Goal: Information Seeking & Learning: Learn about a topic

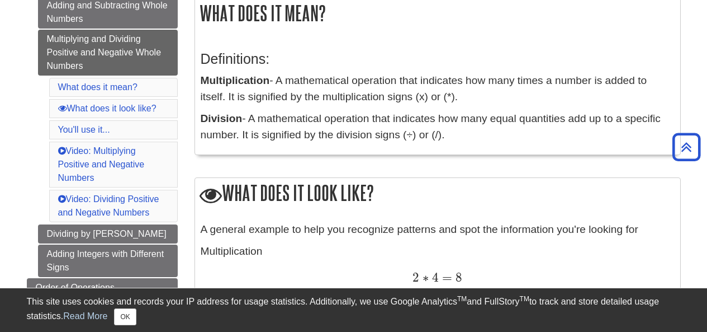
scroll to position [112, 0]
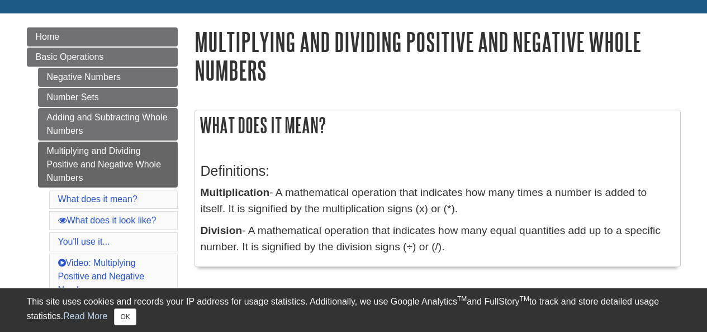
drag, startPoint x: 199, startPoint y: 191, endPoint x: 532, endPoint y: 206, distance: 333.0
click at [532, 206] on div "Definitions: Multiplication - A mathematical operation that indicates how many …" at bounding box center [437, 206] width 485 height 120
copy p "Multiplication - A mathematical operation that indicates how many times a numbe…"
drag, startPoint x: 397, startPoint y: 146, endPoint x: 279, endPoint y: 184, distance: 123.8
click at [279, 184] on div "Definitions: Multiplication - A mathematical operation that indicates how many …" at bounding box center [437, 206] width 485 height 120
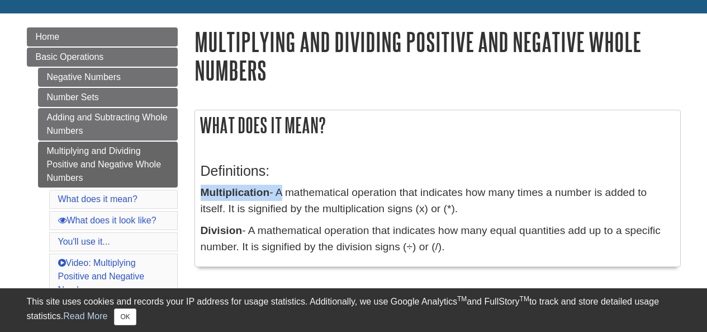
drag, startPoint x: 188, startPoint y: 190, endPoint x: 429, endPoint y: 210, distance: 241.8
click at [276, 144] on div "What does it mean? Definitions: Multiplication - A mathematical operation that …" at bounding box center [438, 188] width 486 height 157
click at [324, 129] on h2 "What does it mean?" at bounding box center [437, 125] width 485 height 30
click at [330, 125] on h2 "What does it mean?" at bounding box center [437, 125] width 485 height 30
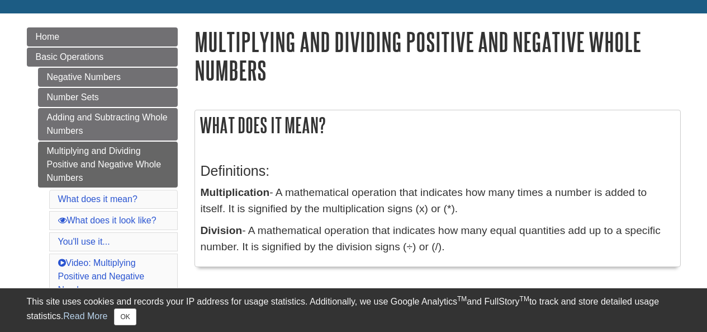
drag, startPoint x: 199, startPoint y: 168, endPoint x: 205, endPoint y: 167, distance: 5.7
click at [205, 167] on div "Definitions: Multiplication - A mathematical operation that indicates how many …" at bounding box center [437, 206] width 485 height 120
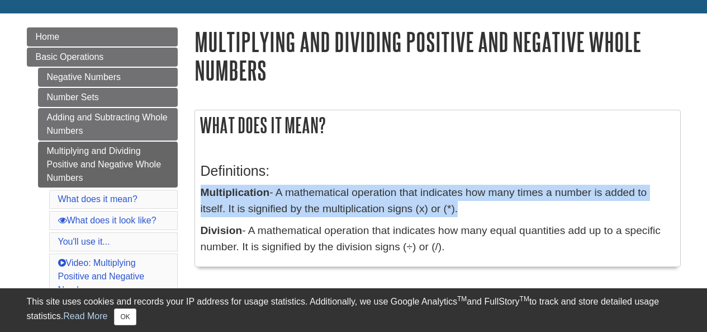
drag, startPoint x: 199, startPoint y: 191, endPoint x: 425, endPoint y: 210, distance: 226.7
click at [425, 210] on div "Definitions: Multiplication - A mathematical operation that indicates how many …" at bounding box center [437, 206] width 485 height 120
click at [425, 210] on p "Multiplication - A mathematical operation that indicates how many times a numbe…" at bounding box center [438, 200] width 474 height 32
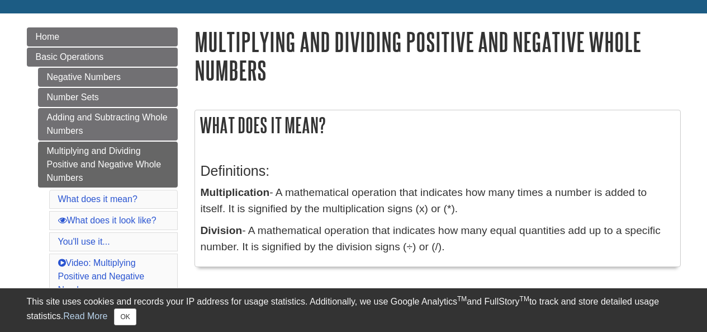
click at [403, 208] on p "Multiplication - A mathematical operation that indicates how many times a numbe…" at bounding box center [438, 200] width 474 height 32
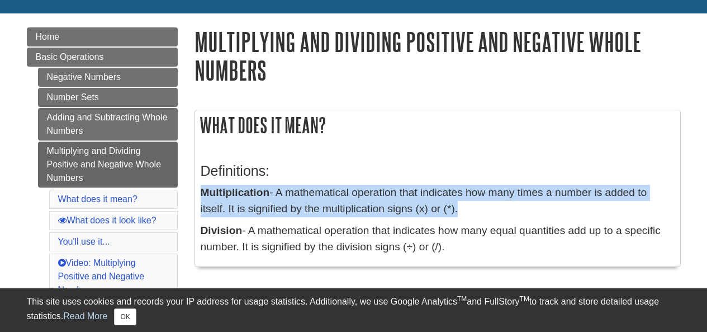
drag, startPoint x: 423, startPoint y: 214, endPoint x: 198, endPoint y: 187, distance: 225.8
click at [198, 187] on div "Definitions: Multiplication - A mathematical operation that indicates how many …" at bounding box center [437, 206] width 485 height 120
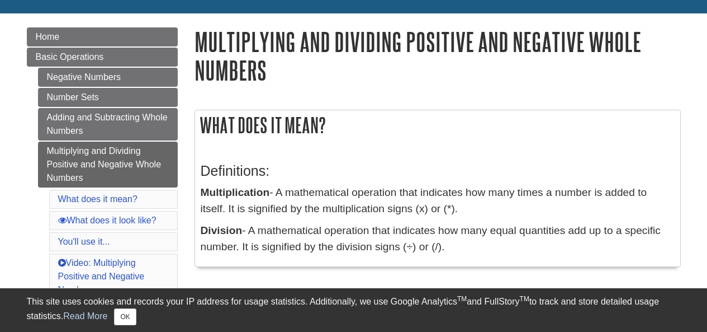
drag, startPoint x: 199, startPoint y: 187, endPoint x: 534, endPoint y: 206, distance: 335.9
click at [534, 206] on p "Multiplication - A mathematical operation that indicates how many times a numbe…" at bounding box center [438, 200] width 474 height 32
drag, startPoint x: 201, startPoint y: 192, endPoint x: 427, endPoint y: 214, distance: 226.9
click at [427, 214] on p "Multiplication - A mathematical operation that indicates how many times a numbe…" at bounding box center [438, 200] width 474 height 32
copy p "Multiplication - A mathematical operation that indicates how many times a numbe…"
